Goal: Task Accomplishment & Management: Manage account settings

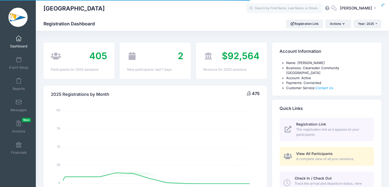
select select
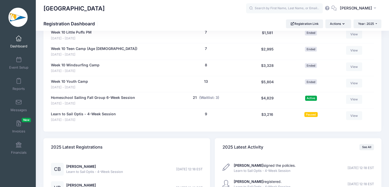
scroll to position [1020, 0]
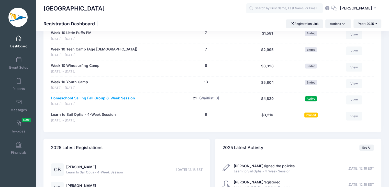
click at [102, 95] on link "Homeschool Sailing Fall Group 6-Week Session" at bounding box center [93, 97] width 84 height 5
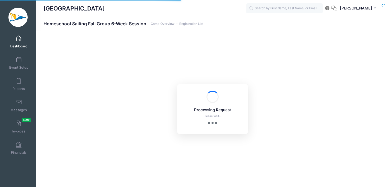
select select "10"
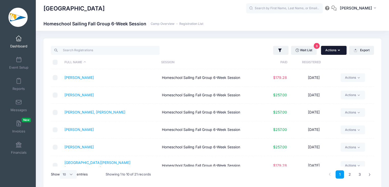
click at [335, 50] on button "Actions" at bounding box center [334, 50] width 26 height 9
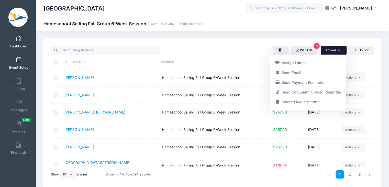
click at [9, 56] on link "Event Setup" at bounding box center [19, 63] width 24 height 18
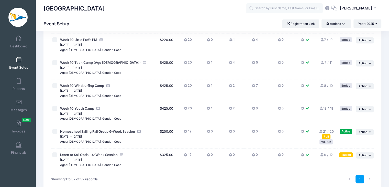
scroll to position [1094, 0]
click at [364, 134] on span "Action" at bounding box center [363, 132] width 9 height 4
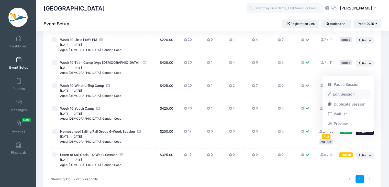
click at [353, 97] on link "Edit Session" at bounding box center [348, 95] width 46 height 10
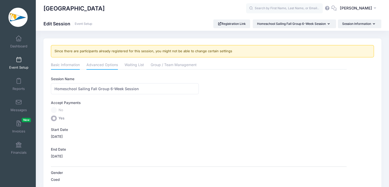
click at [103, 62] on link "Advanced Options" at bounding box center [101, 65] width 31 height 9
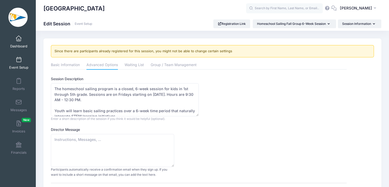
click at [19, 39] on span at bounding box center [19, 39] width 0 height 6
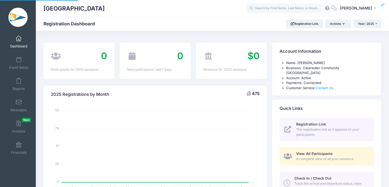
select select
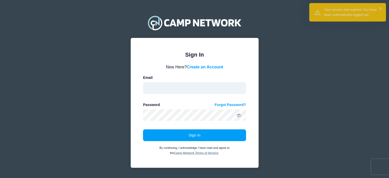
click at [188, 91] on input "email" at bounding box center [194, 88] width 103 height 12
type input "operations@sailclearwater.org"
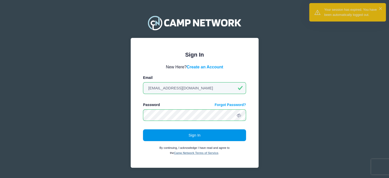
click at [190, 135] on button "Sign In" at bounding box center [194, 135] width 103 height 12
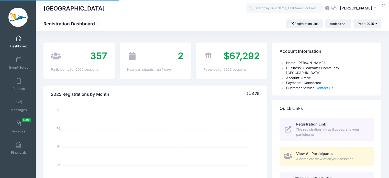
select select
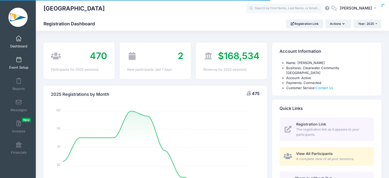
click at [15, 63] on link "Event Setup" at bounding box center [19, 63] width 24 height 18
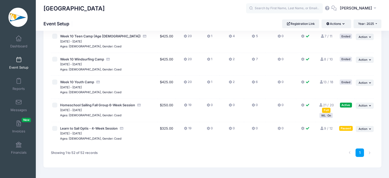
scroll to position [1120, 0]
click at [368, 130] on button "... Action" at bounding box center [365, 129] width 18 height 6
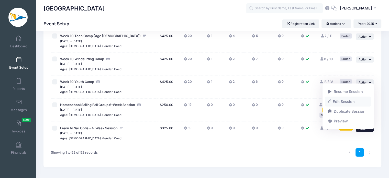
click at [338, 99] on link "Edit Session" at bounding box center [348, 101] width 46 height 10
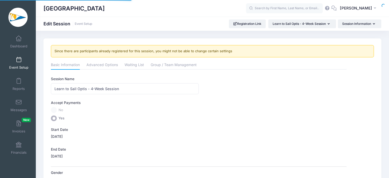
select select "0"
click at [106, 65] on link "Advanced Options" at bounding box center [101, 65] width 31 height 9
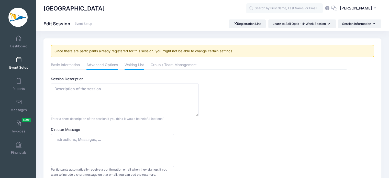
click at [128, 63] on link "Waiting List" at bounding box center [134, 65] width 19 height 9
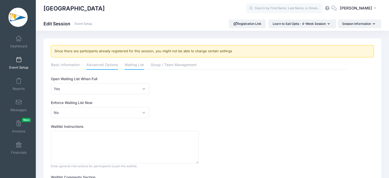
click at [112, 63] on link "Advanced Options" at bounding box center [101, 65] width 31 height 9
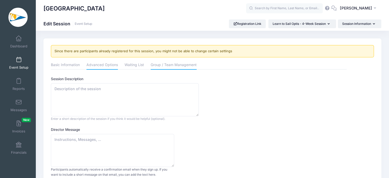
click at [171, 62] on link "Group / Team Management" at bounding box center [174, 65] width 46 height 9
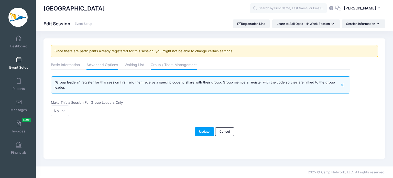
click at [99, 67] on link "Advanced Options" at bounding box center [101, 65] width 31 height 9
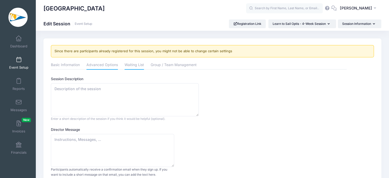
click at [130, 67] on link "Waiting List" at bounding box center [134, 65] width 19 height 9
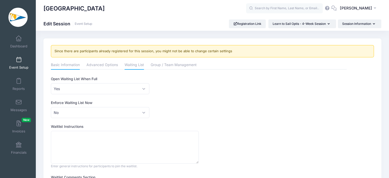
click at [70, 63] on link "Basic Information" at bounding box center [65, 65] width 29 height 9
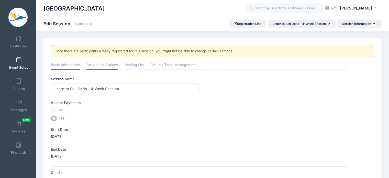
click at [102, 68] on link "Advanced Options" at bounding box center [101, 65] width 31 height 9
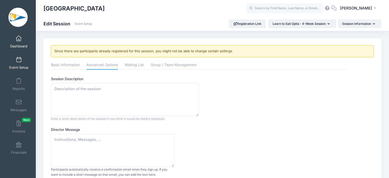
click at [20, 50] on link "Dashboard" at bounding box center [19, 42] width 24 height 18
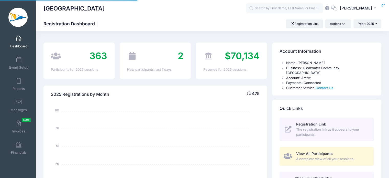
select select
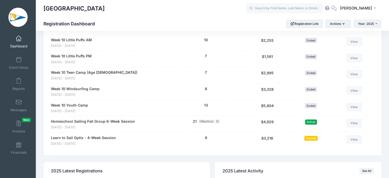
scroll to position [997, 0]
